Goal: Go to known website: Access a specific website the user already knows

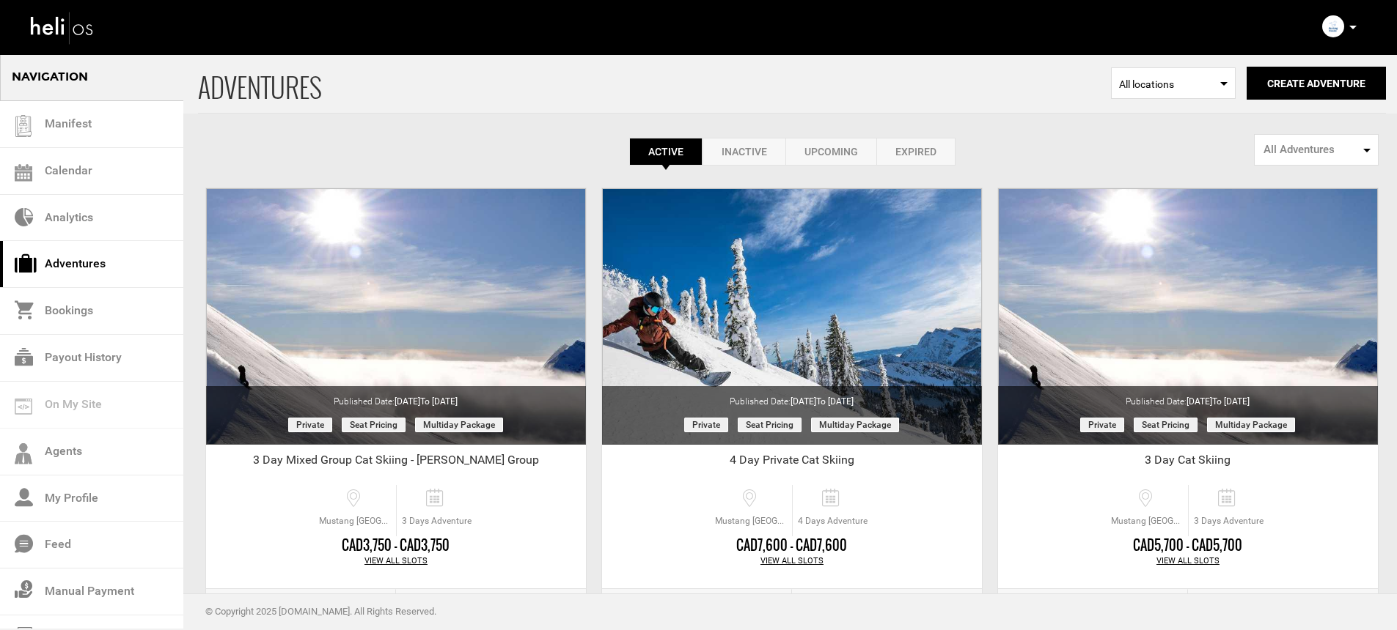
click at [1353, 26] on icon at bounding box center [1352, 28] width 7 height 4
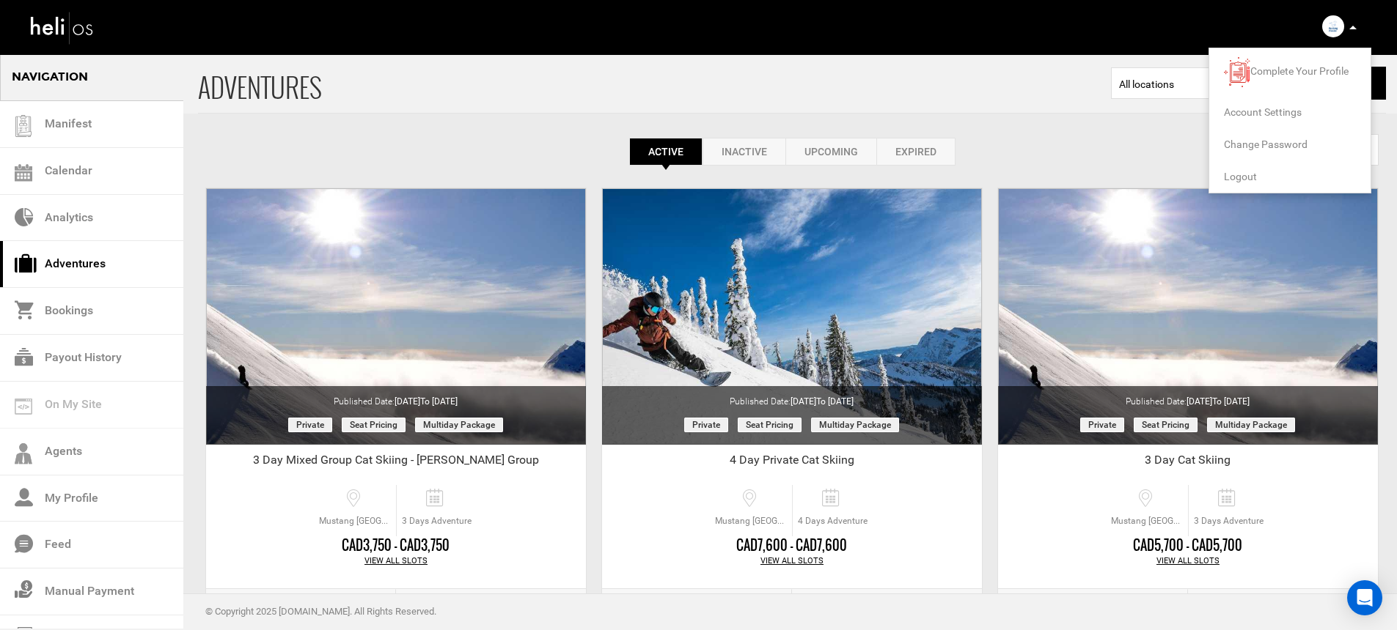
click at [1248, 172] on span "Logout" at bounding box center [1240, 177] width 33 height 12
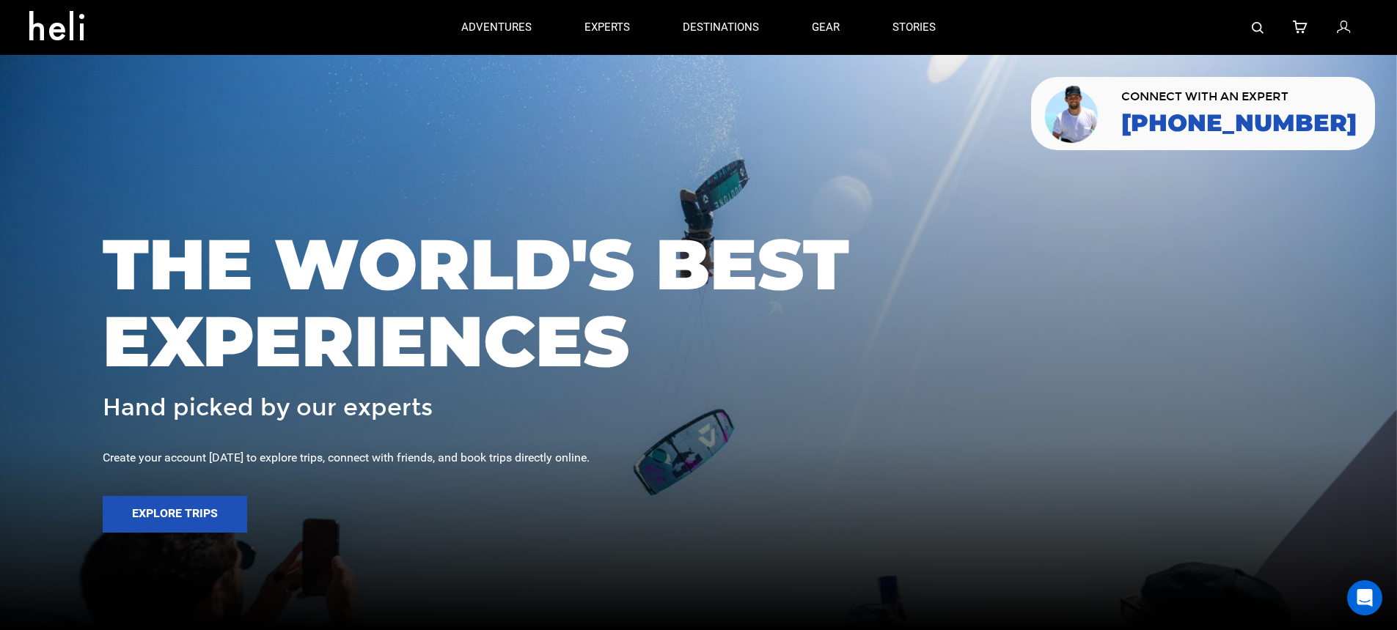
click at [1257, 31] on img at bounding box center [1257, 28] width 12 height 12
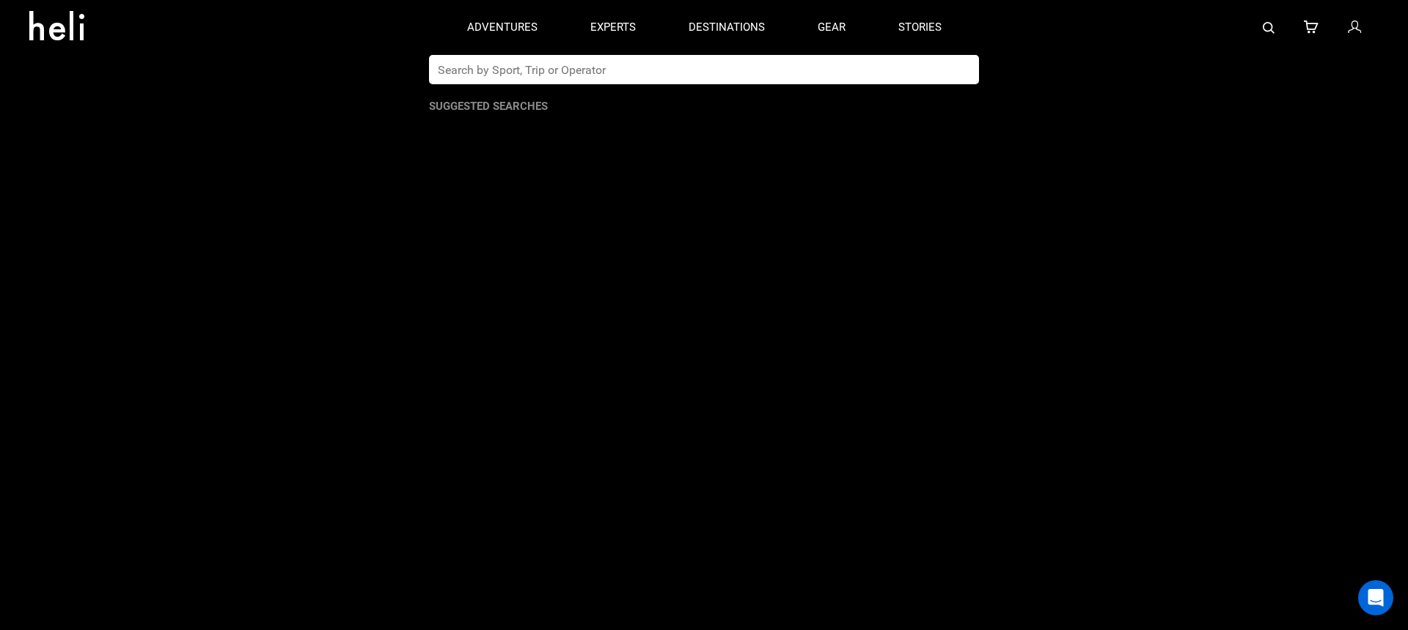
click at [614, 73] on input "text" at bounding box center [689, 69] width 520 height 29
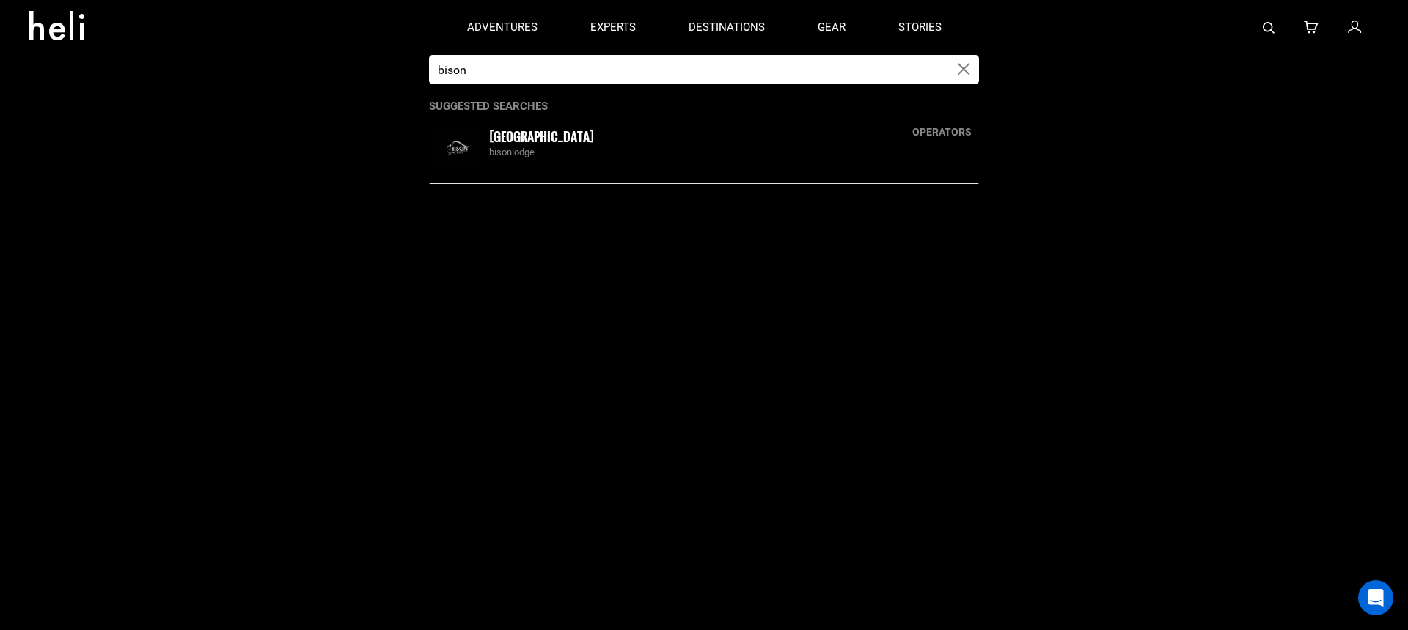
type input "bison"
click at [597, 147] on div "bisonlodge" at bounding box center [731, 153] width 485 height 14
